Goal: Find specific page/section: Find specific page/section

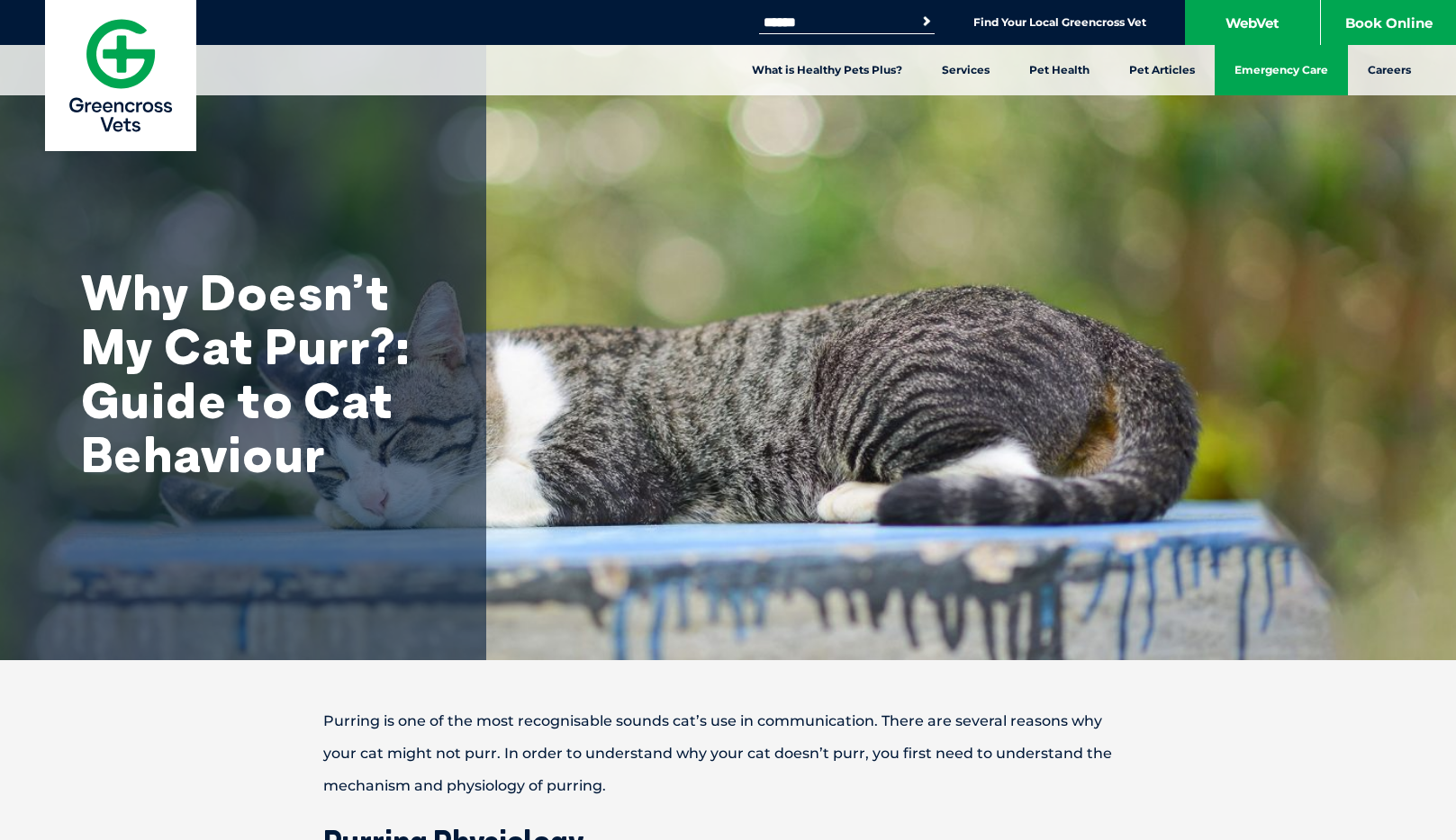
click at [1269, 54] on link "Emergency Care" at bounding box center [1282, 70] width 133 height 50
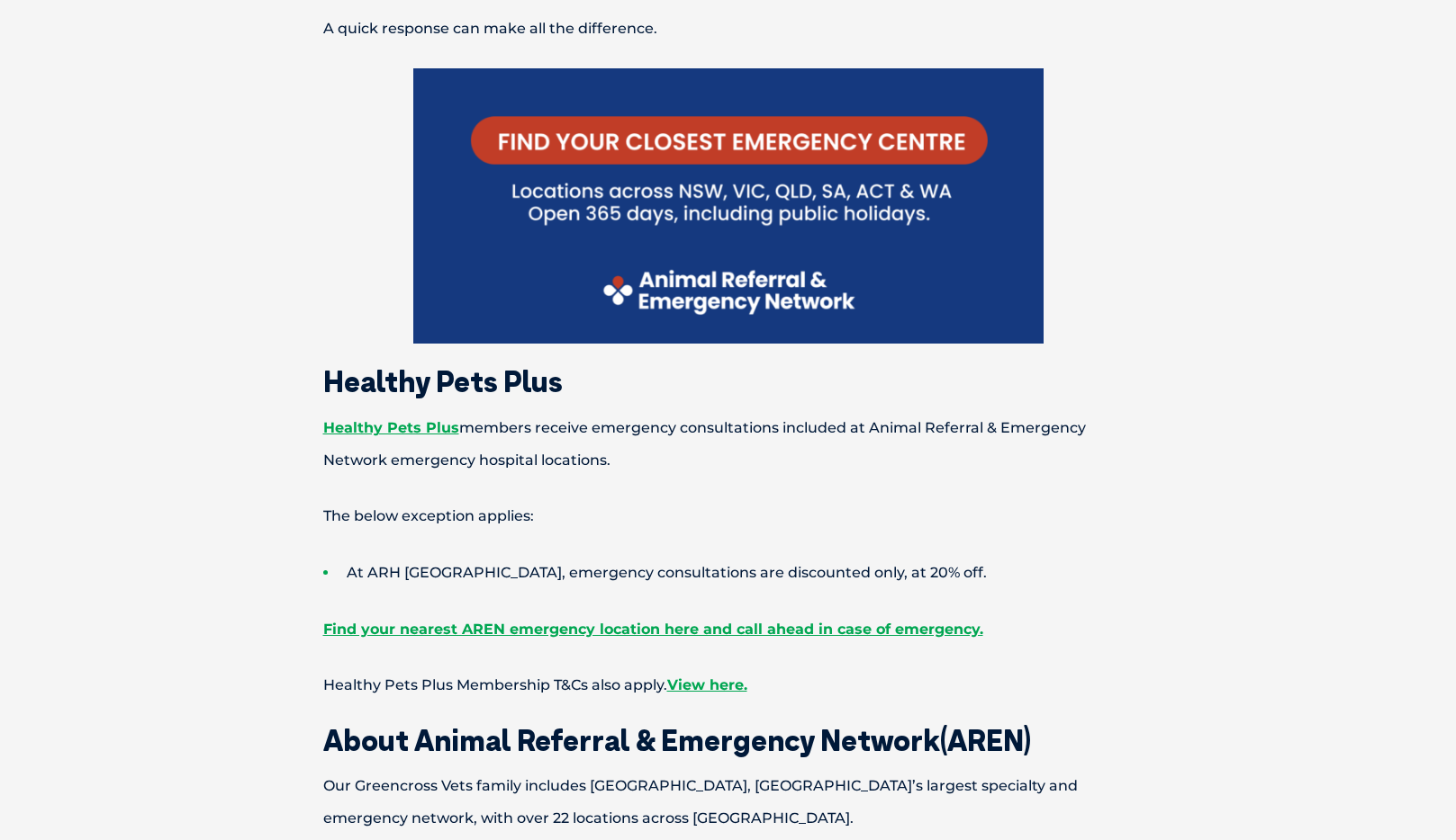
scroll to position [670, 0]
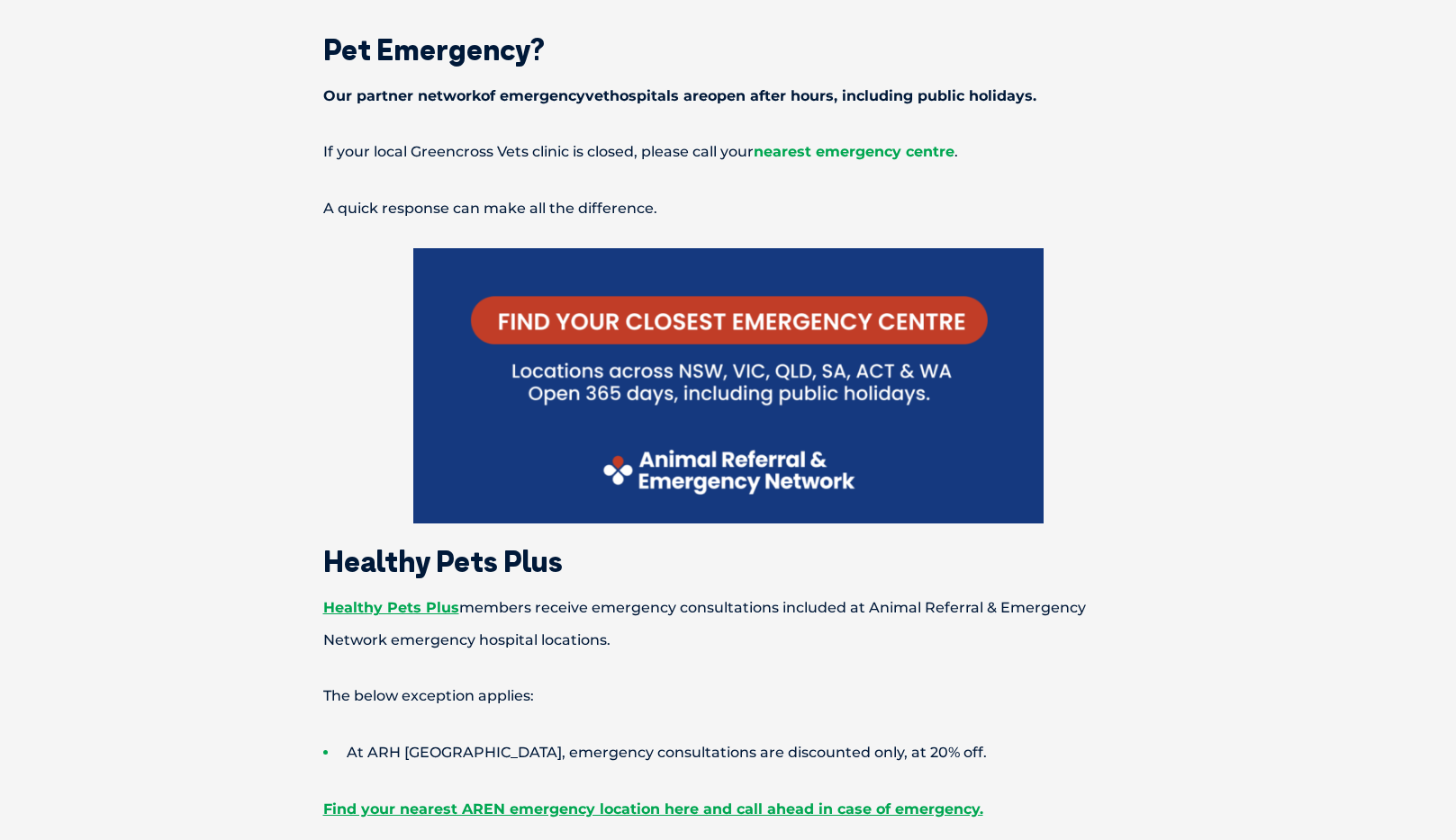
click at [857, 149] on span "nearest emergency centre" at bounding box center [854, 151] width 201 height 17
